Goal: Navigation & Orientation: Find specific page/section

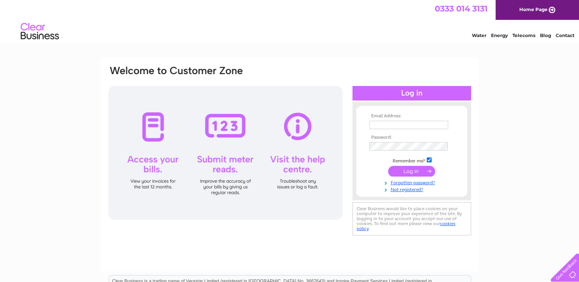
click at [560, 35] on link "Contact" at bounding box center [565, 36] width 19 height 6
click at [408, 191] on link "Not registered?" at bounding box center [412, 189] width 87 height 7
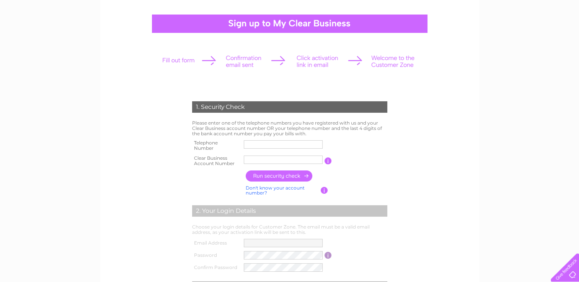
scroll to position [62, 0]
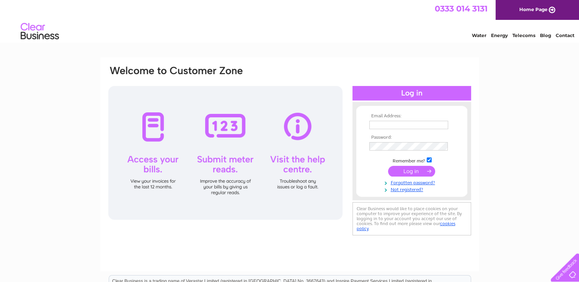
click at [294, 128] on div at bounding box center [225, 153] width 234 height 134
